Goal: Task Accomplishment & Management: Manage account settings

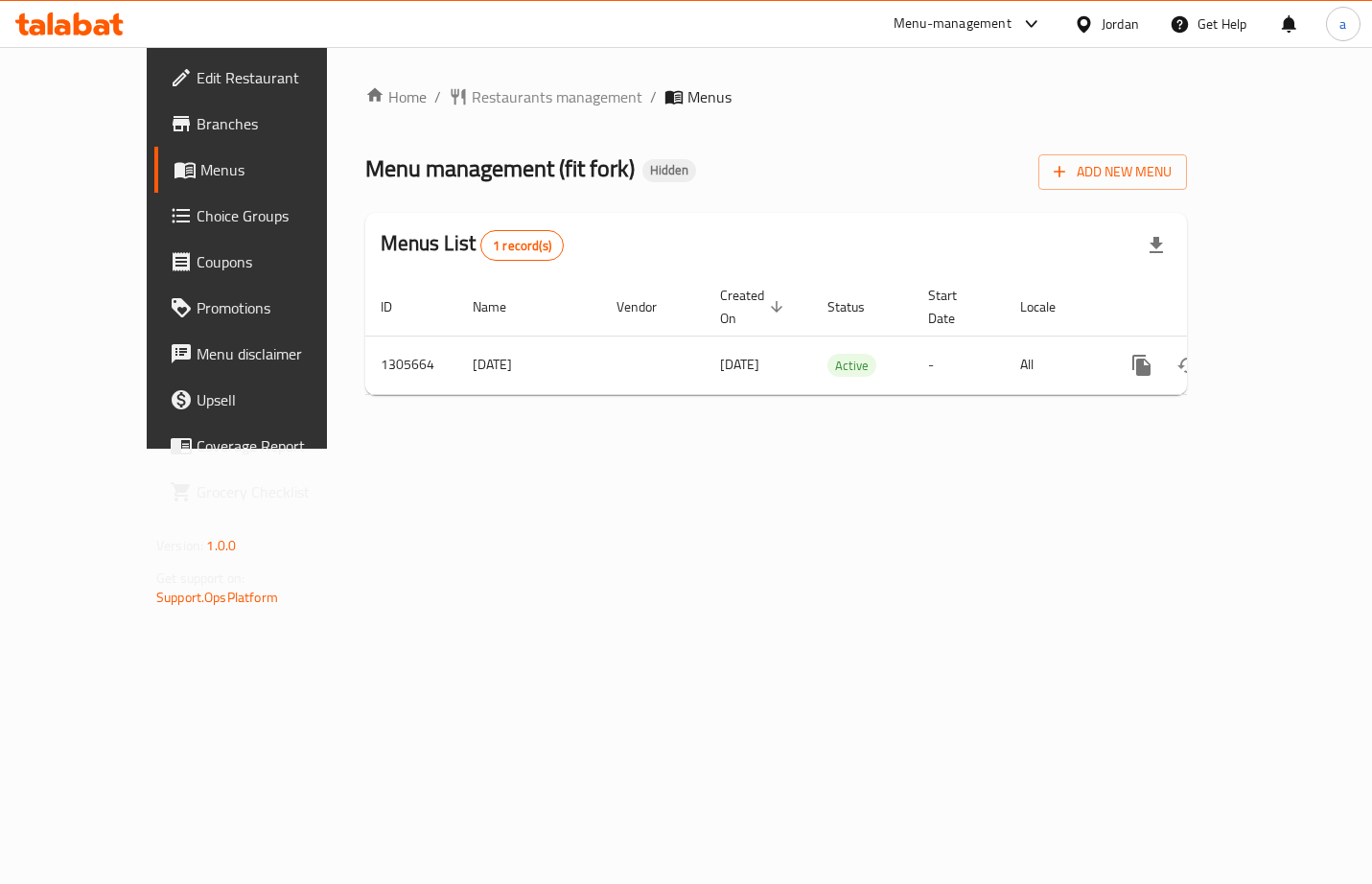
click at [196, 224] on span "Choice Groups" at bounding box center [278, 215] width 164 height 23
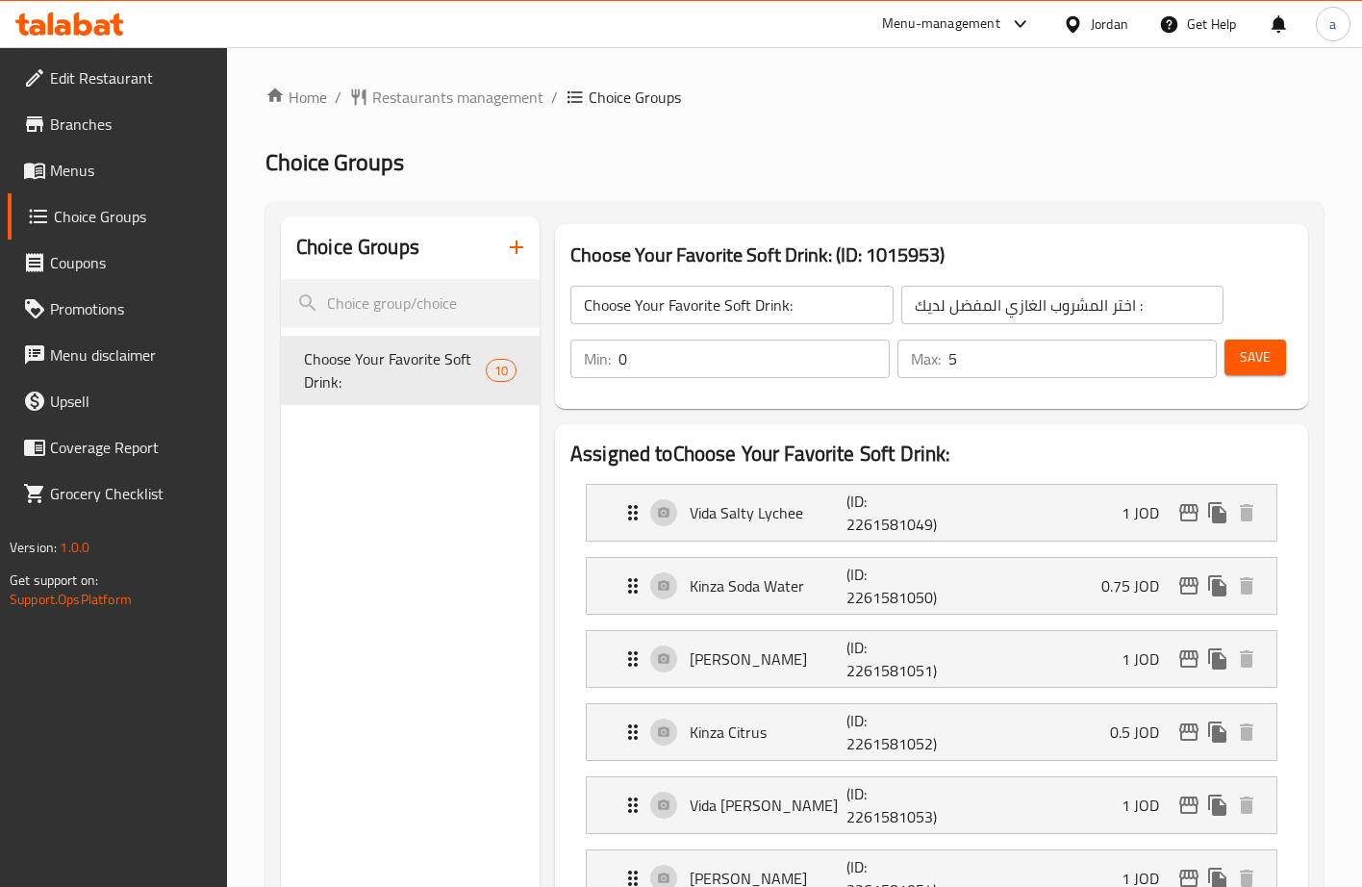
click at [1011, 220] on div "Choose Your Favorite Soft Drink: (ID: 1015953) Choose Your Favorite Soft Drink:…" at bounding box center [931, 316] width 769 height 200
click at [463, 93] on span "Restaurants management" at bounding box center [457, 97] width 171 height 23
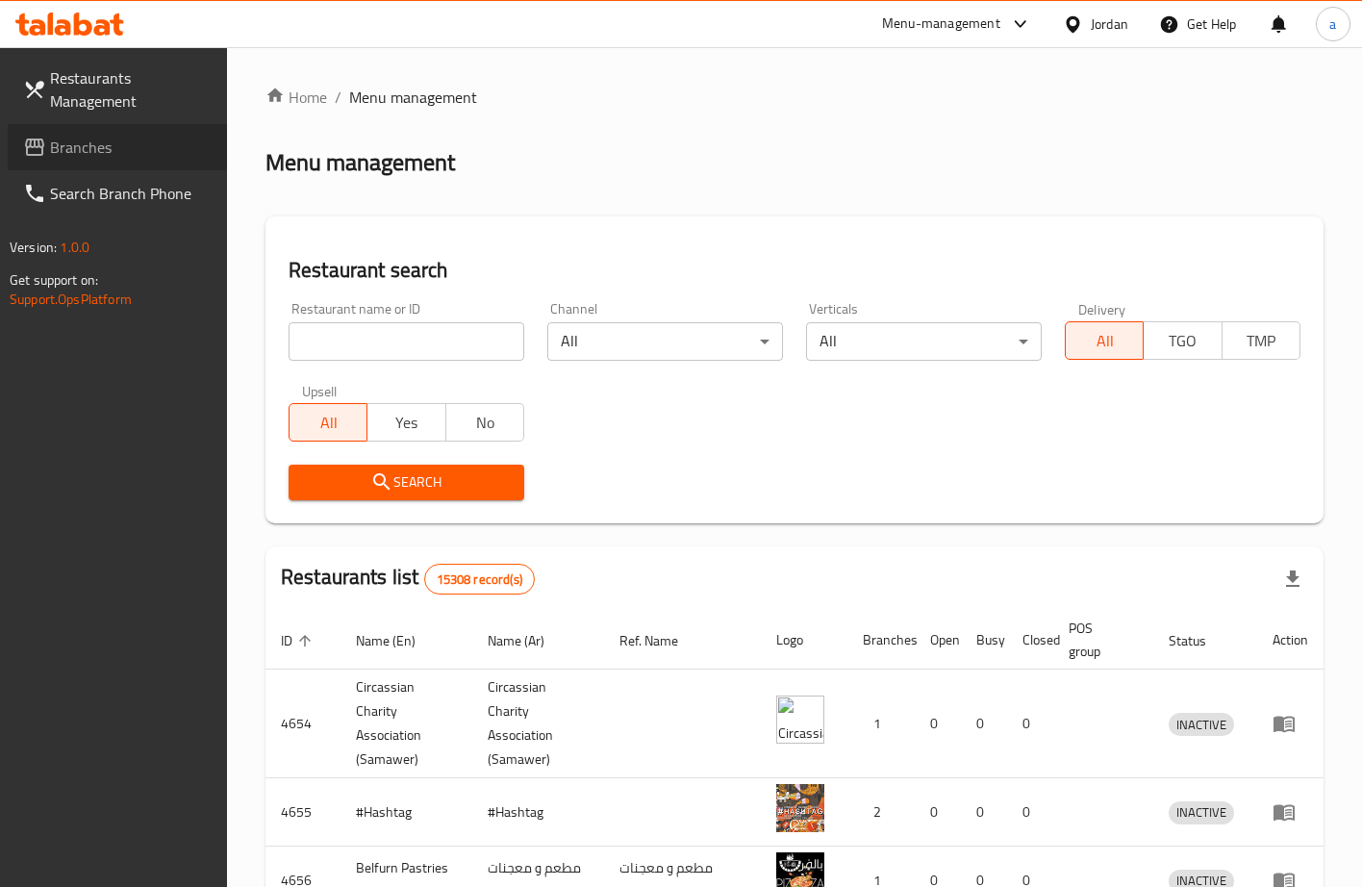
click at [99, 143] on span "Branches" at bounding box center [131, 147] width 162 height 23
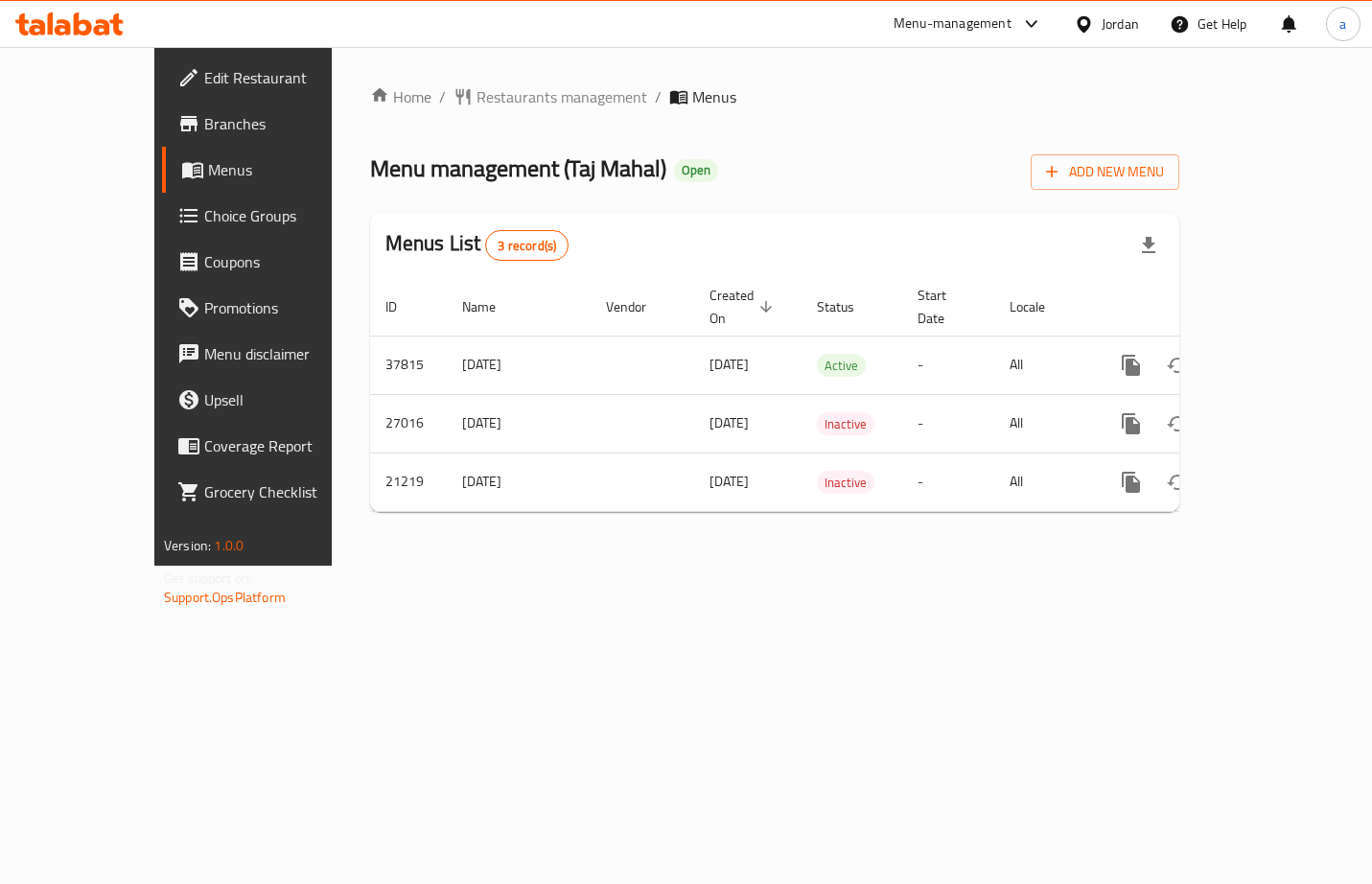
click at [204, 220] on span "Choice Groups" at bounding box center [286, 215] width 164 height 23
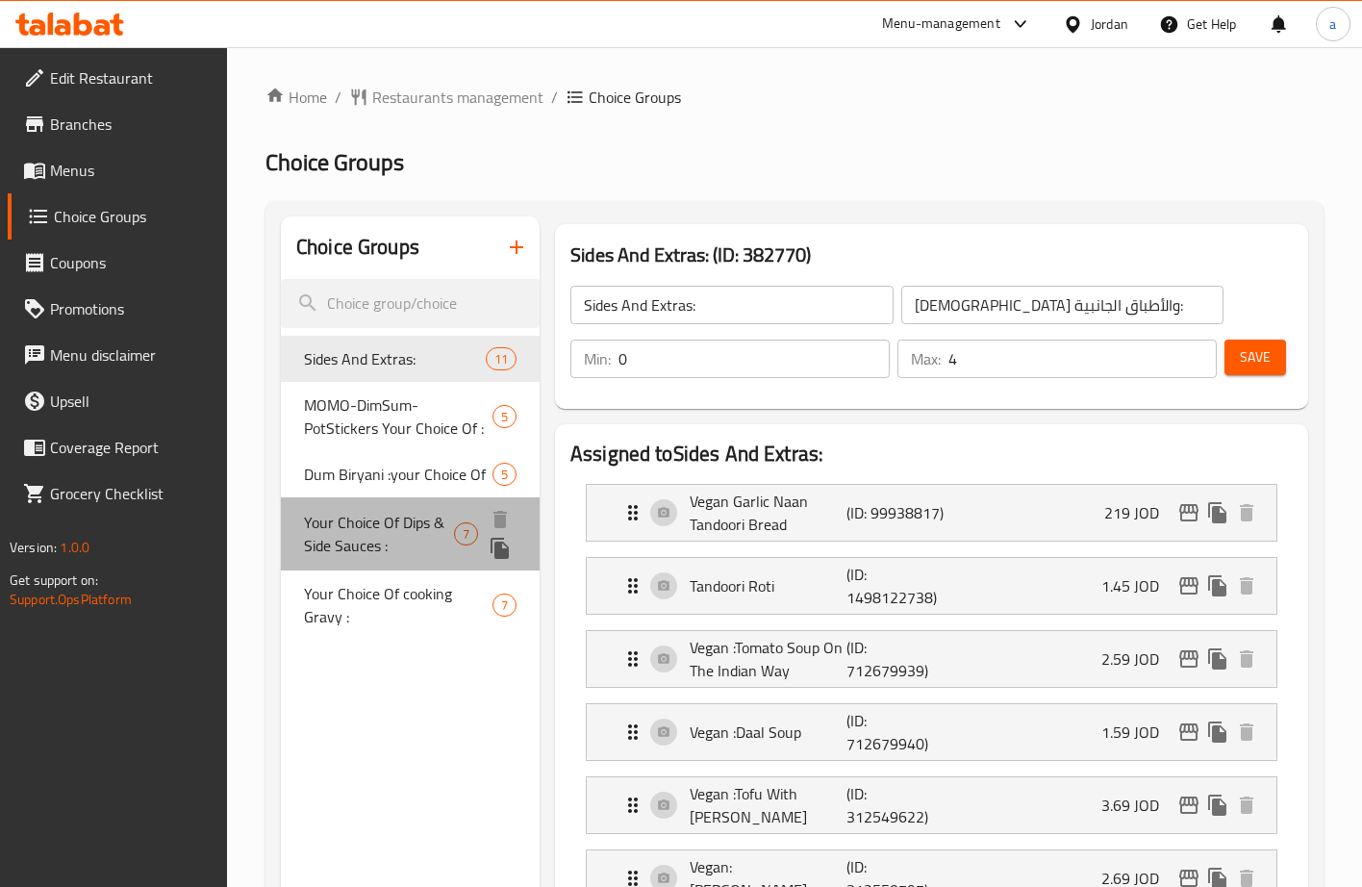
click at [366, 519] on span "Your Choice Of Dips & Side Sauces :" at bounding box center [379, 534] width 150 height 46
type input "Your Choice Of Dips & Side Sauces :"
type input "اختيارك من الصوصات الجانبية والديب :"
type input "6"
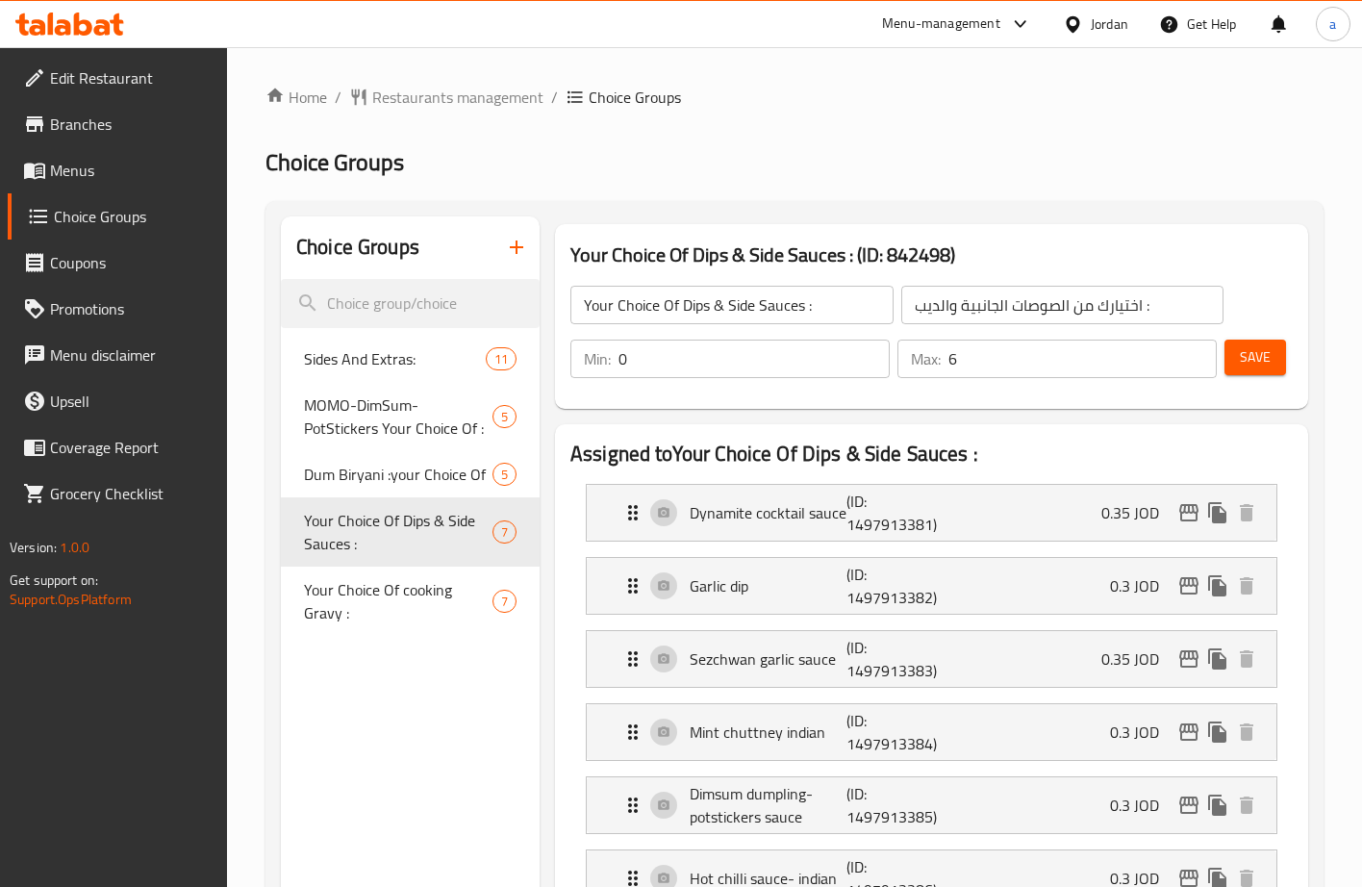
click at [1035, 157] on h2 "Choice Groups" at bounding box center [794, 162] width 1058 height 31
click at [442, 95] on span "Restaurants management" at bounding box center [457, 97] width 171 height 23
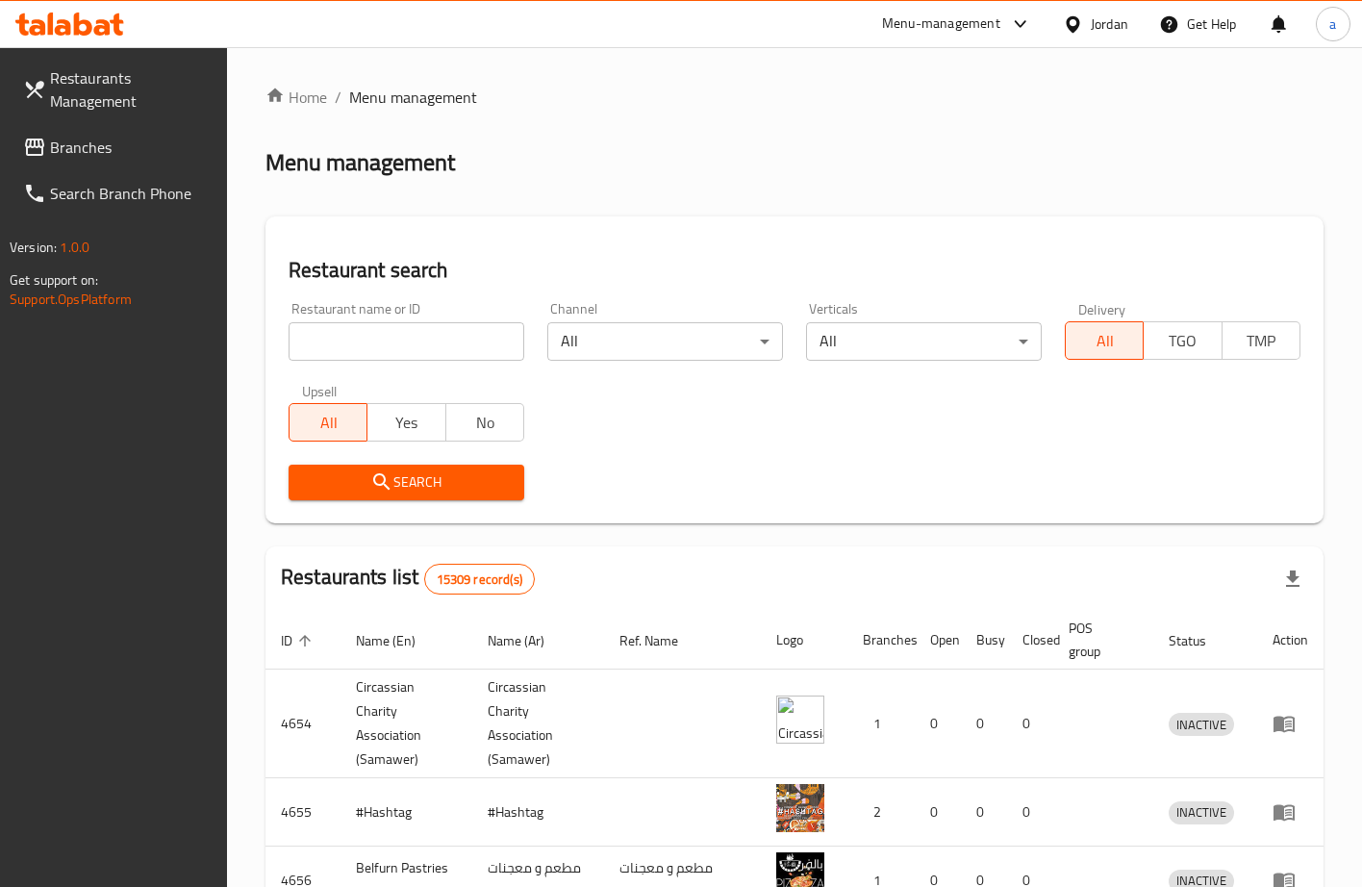
click at [41, 132] on link "Branches" at bounding box center [117, 147] width 219 height 46
